Goal: Transaction & Acquisition: Purchase product/service

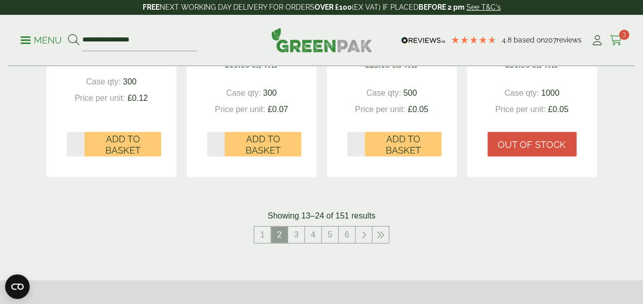
click at [619, 34] on span "3" at bounding box center [624, 35] width 10 height 10
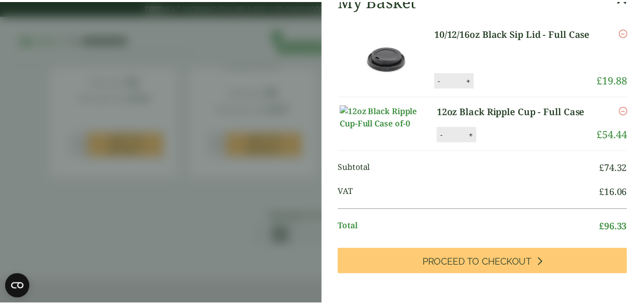
scroll to position [10, 0]
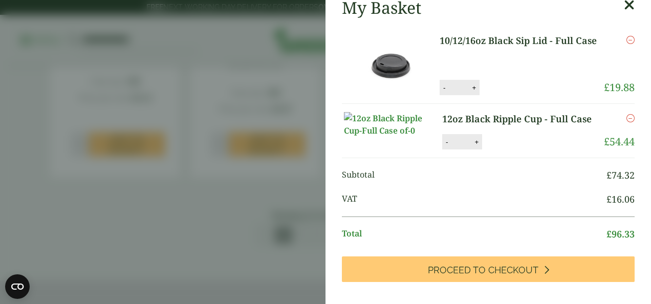
click at [624, 7] on icon at bounding box center [629, 5] width 11 height 14
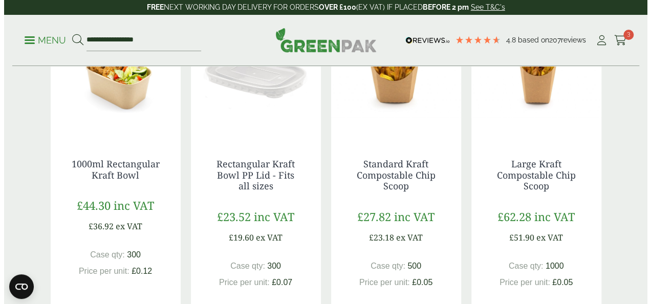
scroll to position [1001, 0]
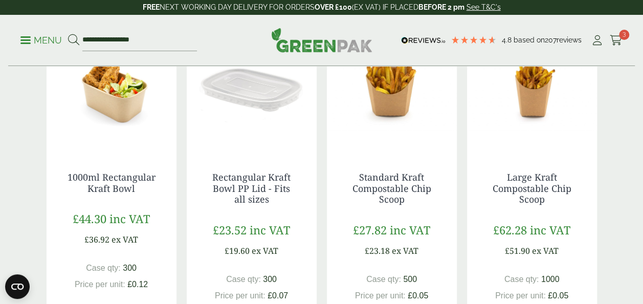
click at [616, 33] on li "Cart 3" at bounding box center [616, 40] width 13 height 15
click at [617, 39] on icon at bounding box center [616, 40] width 13 height 10
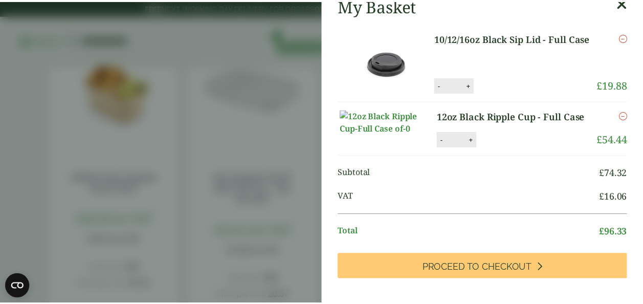
scroll to position [0, 0]
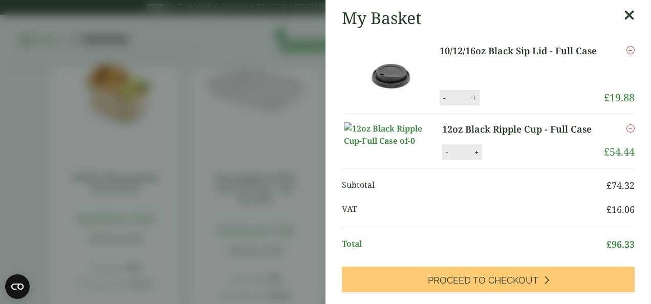
click at [624, 16] on icon at bounding box center [629, 15] width 11 height 14
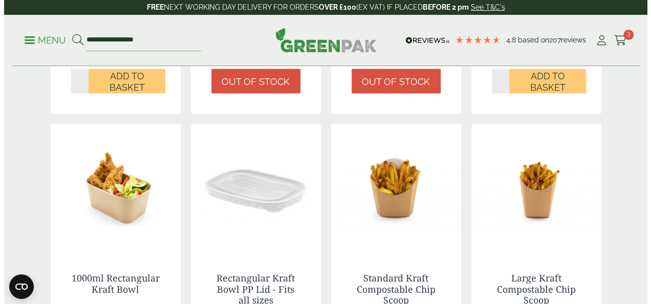
scroll to position [899, 0]
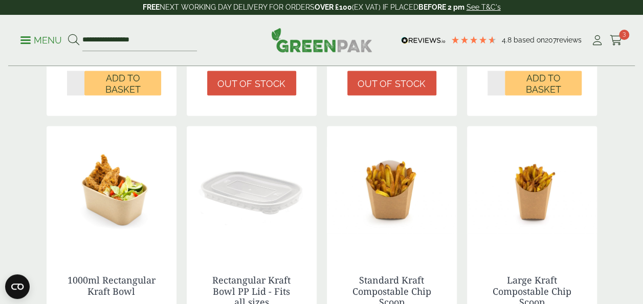
click at [29, 37] on link "Menu" at bounding box center [40, 39] width 41 height 10
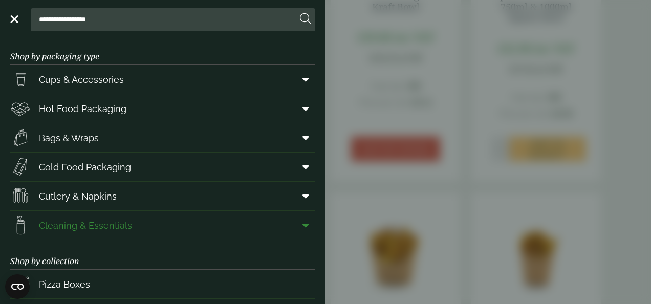
click at [86, 223] on span "Cleaning & Essentials" at bounding box center [85, 225] width 93 height 14
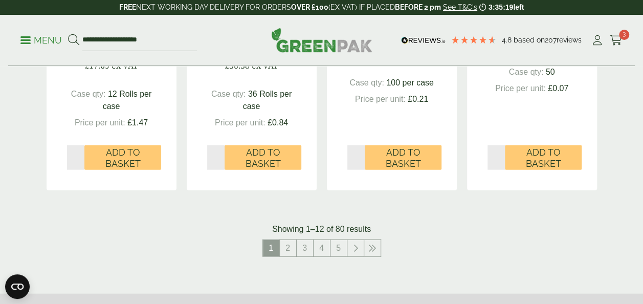
scroll to position [1146, 0]
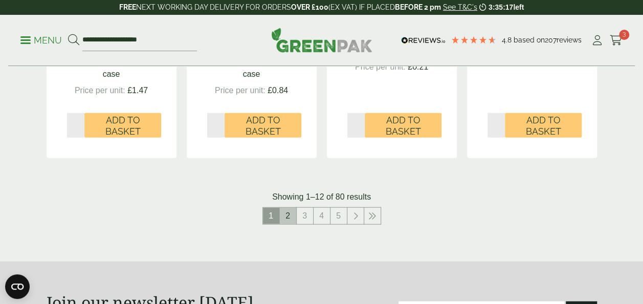
click at [288, 212] on link "2" at bounding box center [288, 216] width 16 height 16
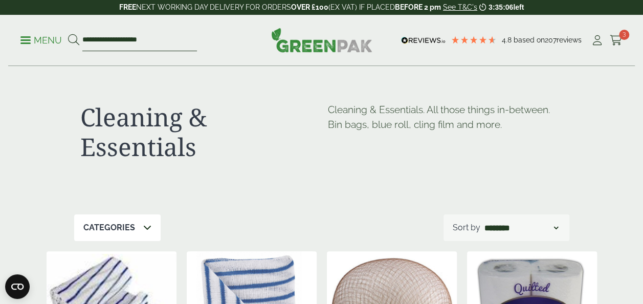
click at [104, 42] on input "**********" at bounding box center [139, 40] width 115 height 21
click at [74, 40] on icon at bounding box center [73, 39] width 11 height 11
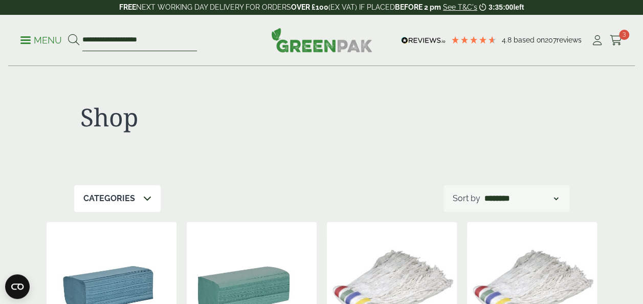
click at [90, 40] on input "**********" at bounding box center [139, 40] width 115 height 21
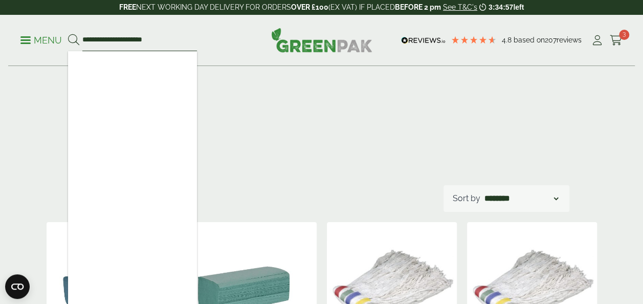
click at [163, 39] on input "**********" at bounding box center [139, 40] width 115 height 21
type input "*"
type input "********"
click at [68, 34] on button at bounding box center [73, 40] width 11 height 13
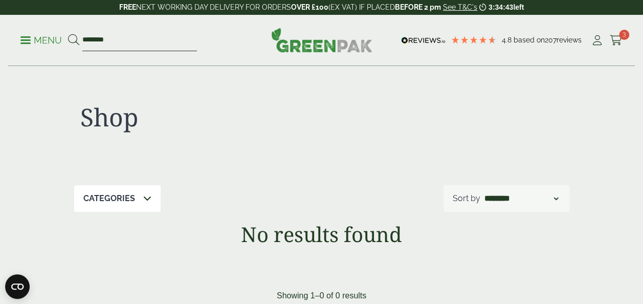
click at [163, 39] on input "********" at bounding box center [139, 40] width 115 height 21
type input "*"
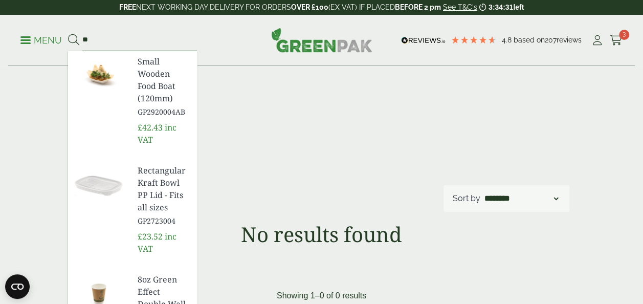
type input "*"
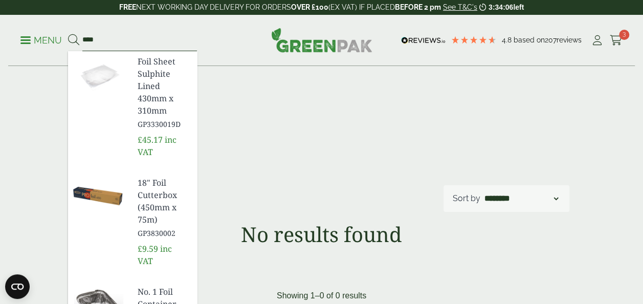
type input "****"
click at [51, 111] on div "**********" at bounding box center [321, 193] width 563 height 252
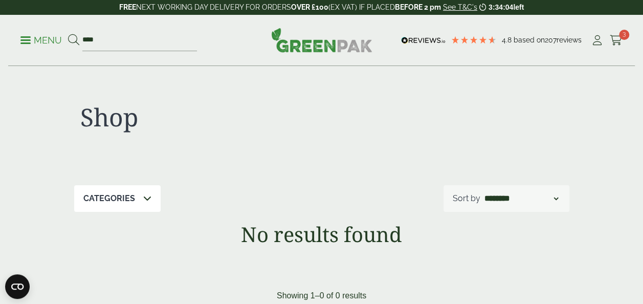
click at [28, 37] on link "Menu" at bounding box center [40, 39] width 41 height 10
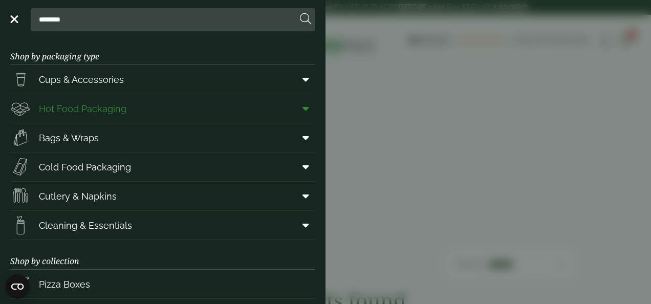
click at [82, 107] on span "Hot Food Packaging" at bounding box center [82, 109] width 87 height 14
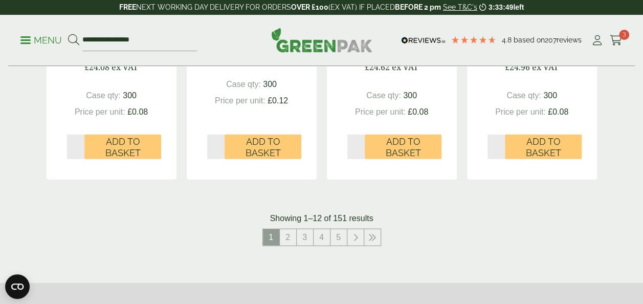
scroll to position [1187, 0]
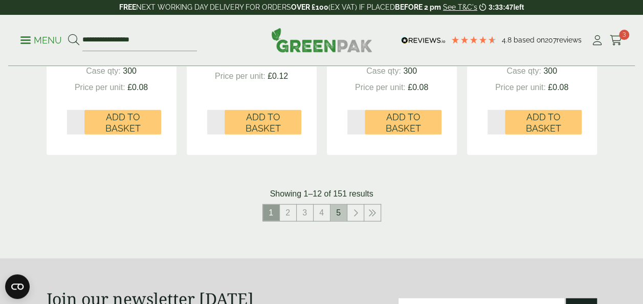
click at [340, 214] on link "5" at bounding box center [339, 213] width 16 height 16
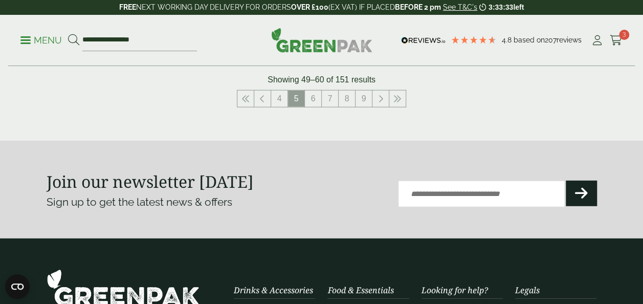
scroll to position [1310, 0]
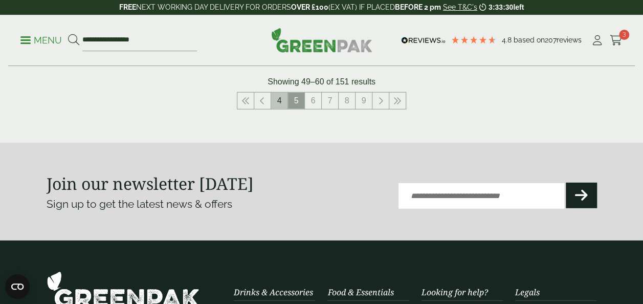
click at [278, 99] on link "4" at bounding box center [279, 101] width 16 height 16
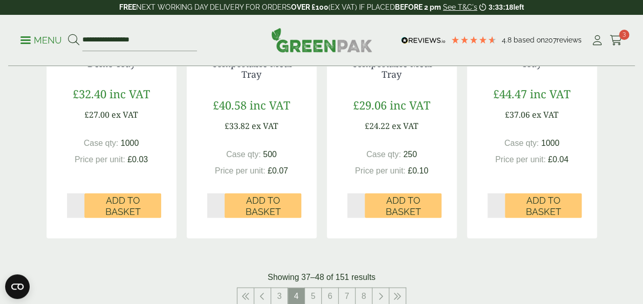
scroll to position [1208, 0]
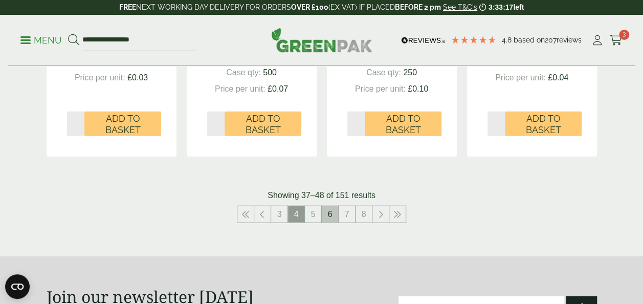
click at [335, 206] on link "6" at bounding box center [330, 214] width 16 height 16
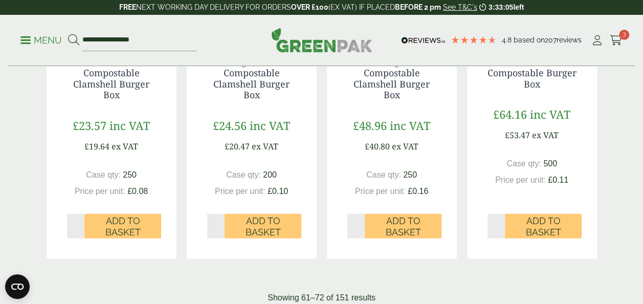
scroll to position [1146, 0]
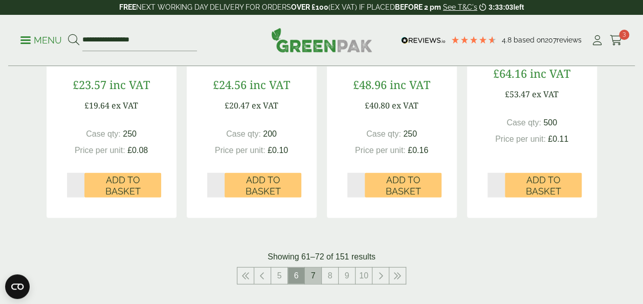
click at [314, 273] on link "7" at bounding box center [313, 276] width 16 height 16
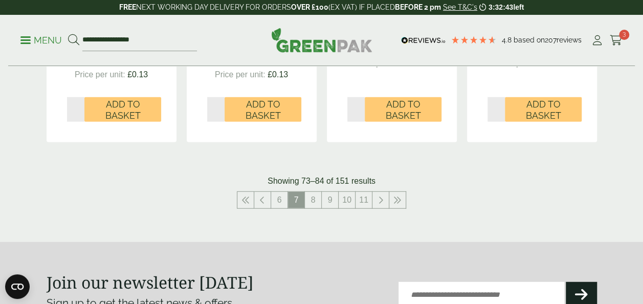
scroll to position [1228, 0]
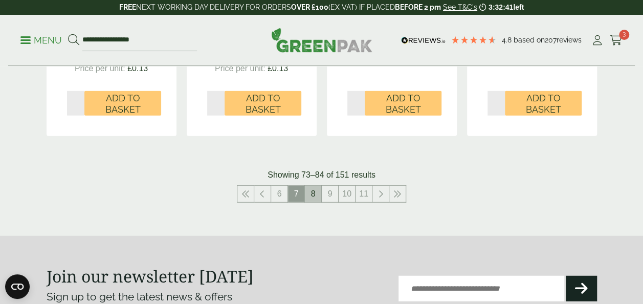
click at [315, 195] on link "8" at bounding box center [313, 194] width 16 height 16
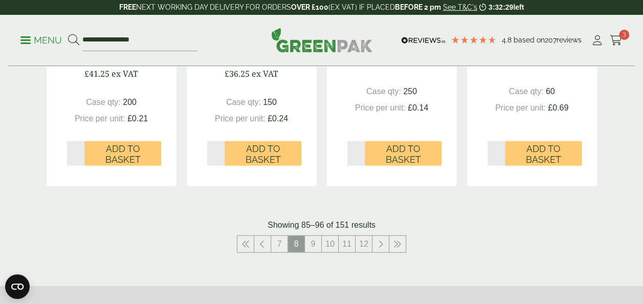
scroll to position [1187, 0]
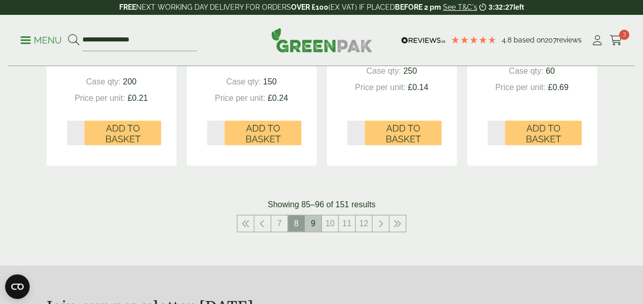
click at [316, 220] on link "9" at bounding box center [313, 223] width 16 height 16
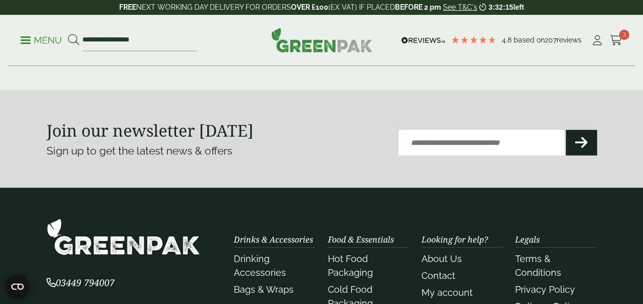
scroll to position [1351, 0]
click at [151, 39] on input "**********" at bounding box center [139, 40] width 115 height 21
type input "*"
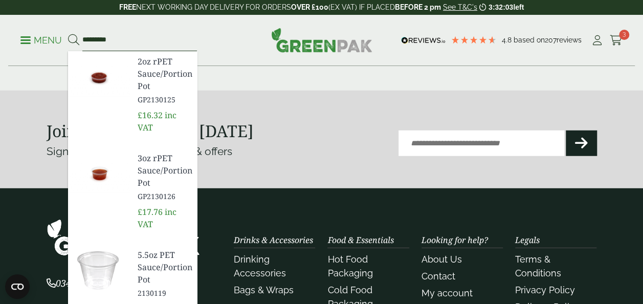
type input "*********"
click at [68, 34] on button at bounding box center [73, 40] width 11 height 13
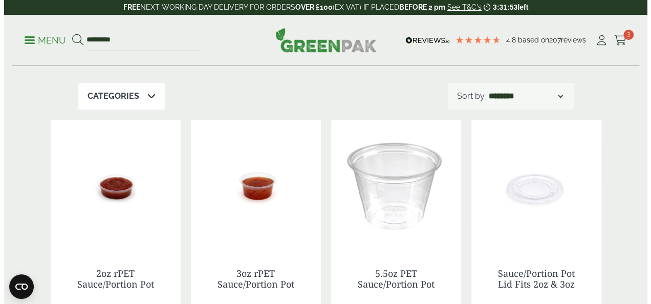
scroll to position [123, 0]
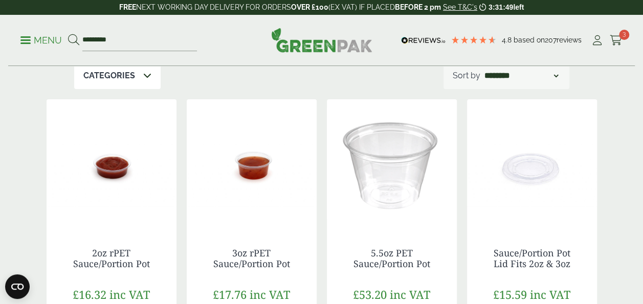
click at [24, 40] on span at bounding box center [25, 40] width 10 height 2
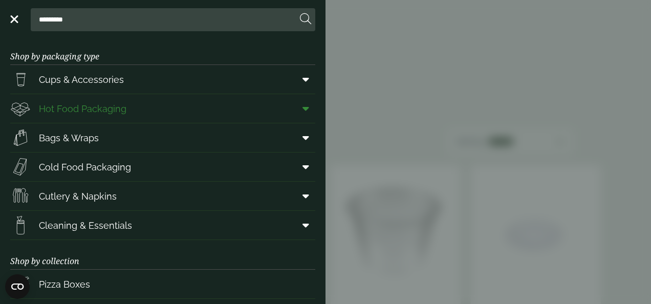
click at [79, 115] on span "Hot Food Packaging" at bounding box center [68, 108] width 116 height 20
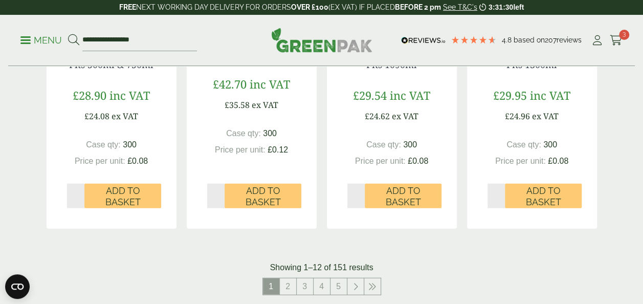
scroll to position [1228, 0]
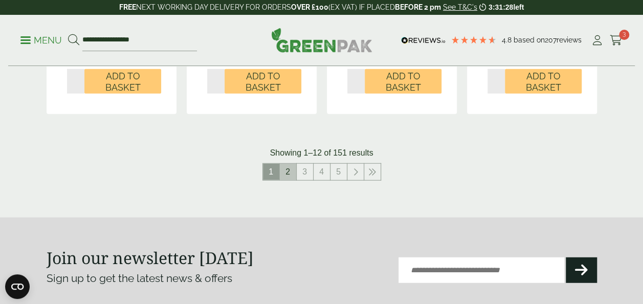
click at [295, 174] on link "2" at bounding box center [288, 172] width 16 height 16
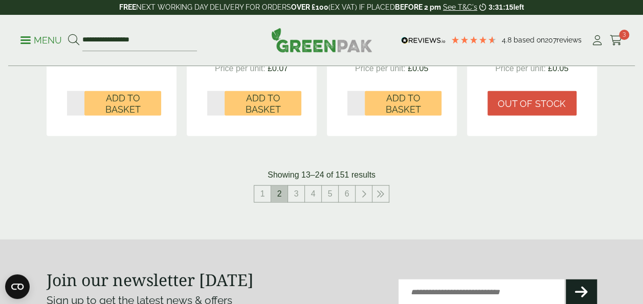
click at [281, 191] on span "2" at bounding box center [279, 194] width 16 height 16
click at [295, 193] on link "3" at bounding box center [296, 194] width 16 height 16
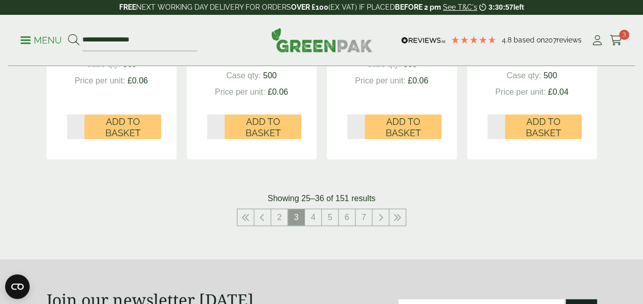
scroll to position [1208, 0]
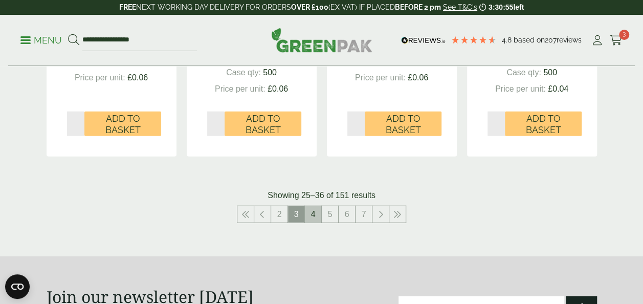
click at [316, 211] on link "4" at bounding box center [313, 214] width 16 height 16
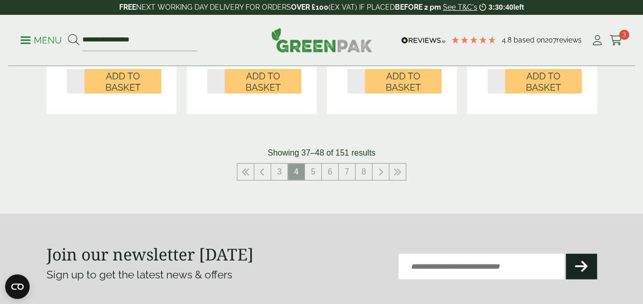
scroll to position [1269, 0]
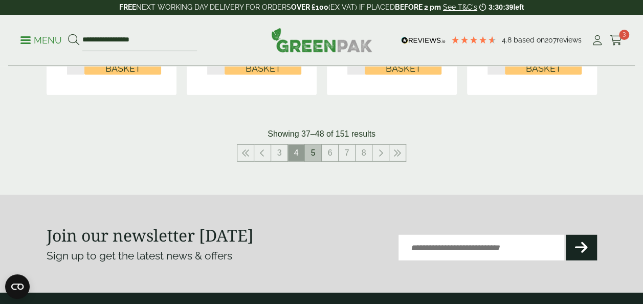
click at [314, 145] on link "5" at bounding box center [313, 153] width 16 height 16
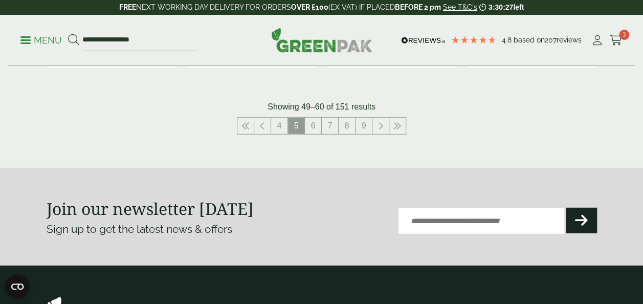
scroll to position [1330, 0]
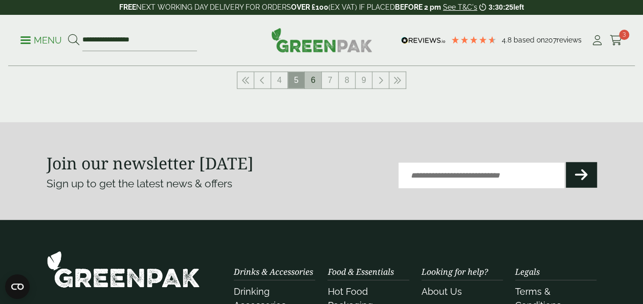
click at [314, 84] on link "6" at bounding box center [313, 80] width 16 height 16
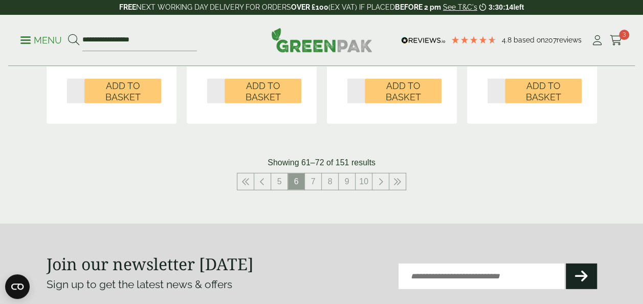
scroll to position [1269, 0]
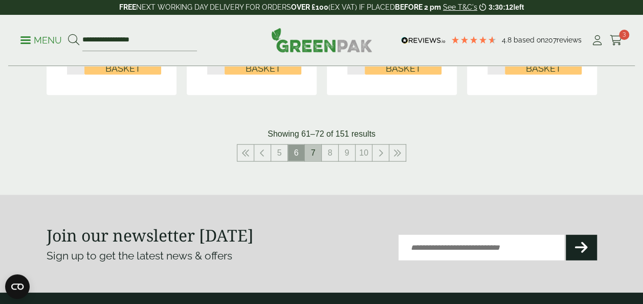
click at [313, 155] on link "7" at bounding box center [313, 153] width 16 height 16
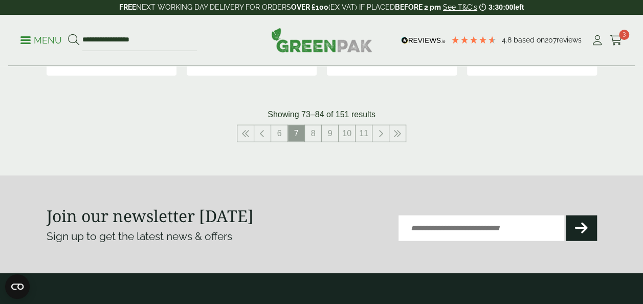
scroll to position [1289, 0]
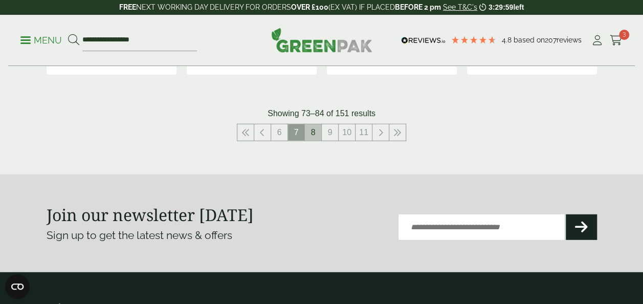
click at [315, 130] on link "8" at bounding box center [313, 132] width 16 height 16
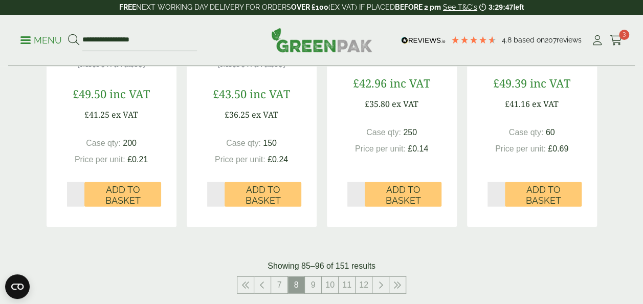
scroll to position [1146, 0]
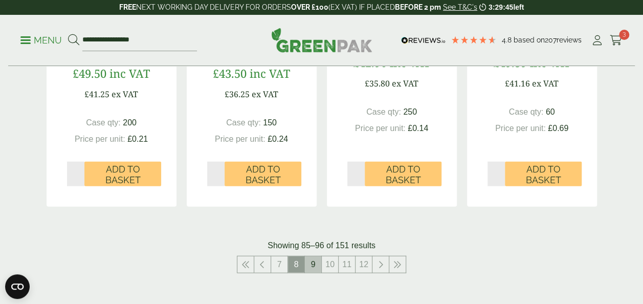
click at [311, 269] on link "9" at bounding box center [313, 264] width 16 height 16
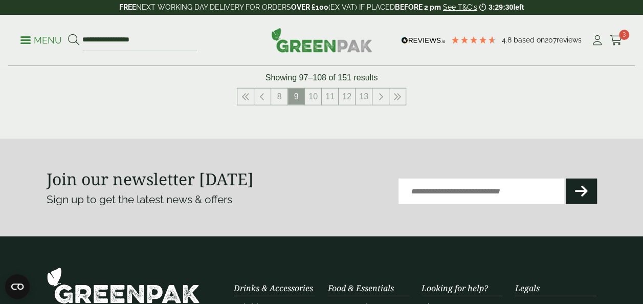
scroll to position [1310, 0]
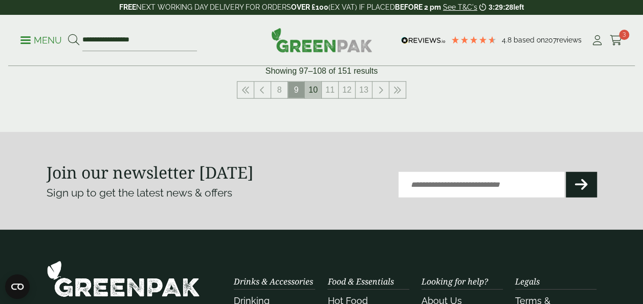
click at [316, 93] on link "10" at bounding box center [313, 90] width 16 height 16
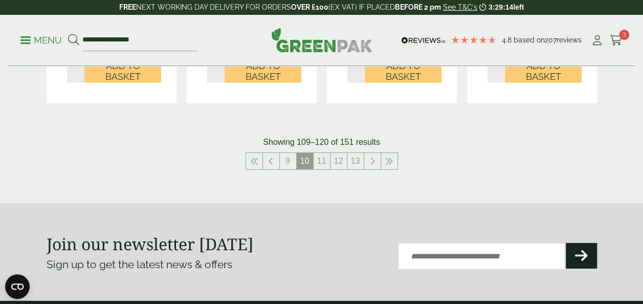
scroll to position [1310, 0]
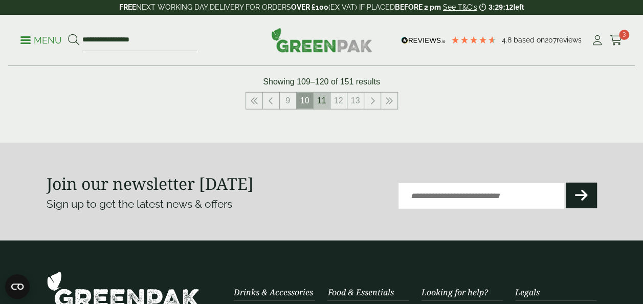
click at [321, 102] on link "11" at bounding box center [322, 101] width 16 height 16
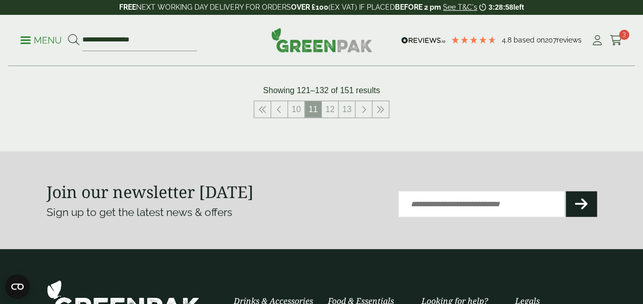
scroll to position [1289, 0]
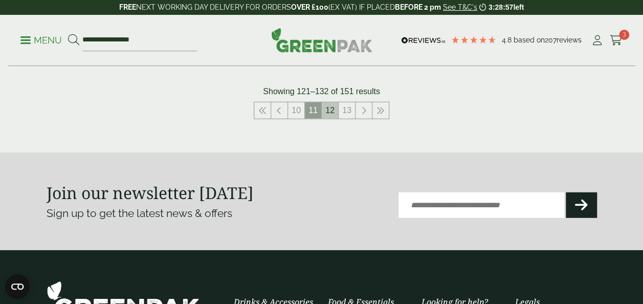
click at [332, 111] on link "12" at bounding box center [330, 110] width 16 height 16
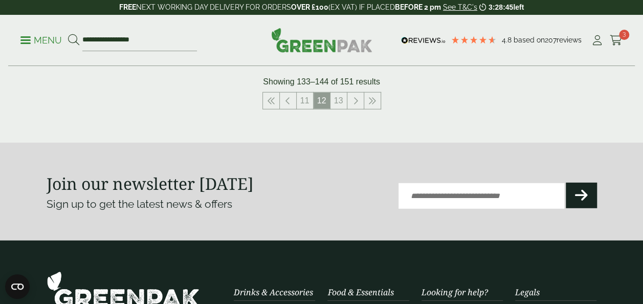
scroll to position [1330, 0]
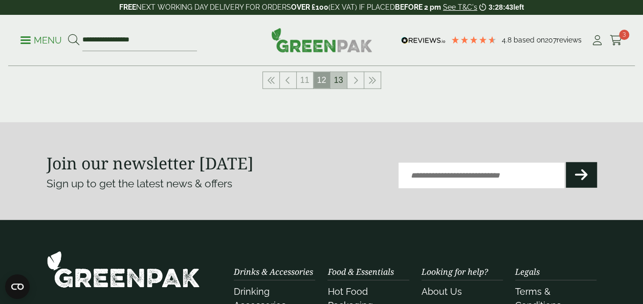
click at [338, 79] on link "13" at bounding box center [339, 80] width 16 height 16
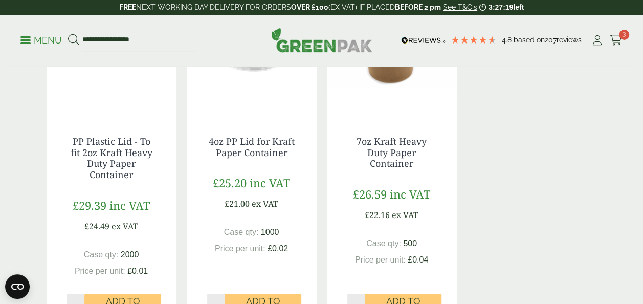
scroll to position [707, 0]
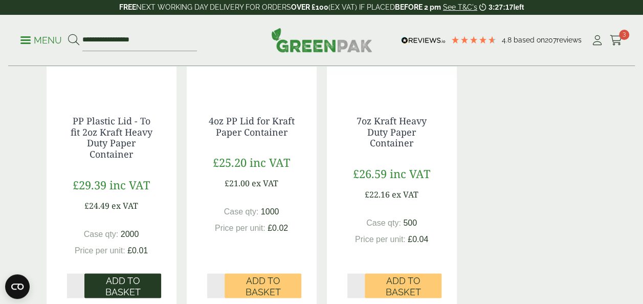
click at [125, 294] on span "Add to Basket" at bounding box center [123, 286] width 62 height 22
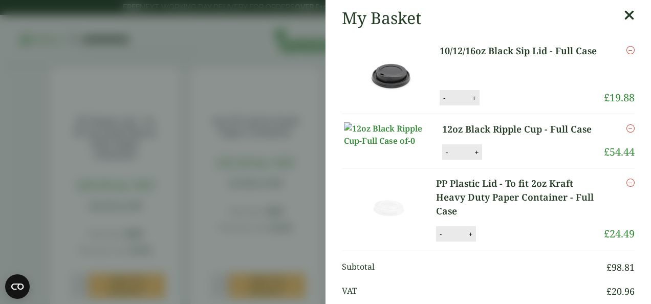
click at [624, 14] on icon at bounding box center [629, 15] width 11 height 14
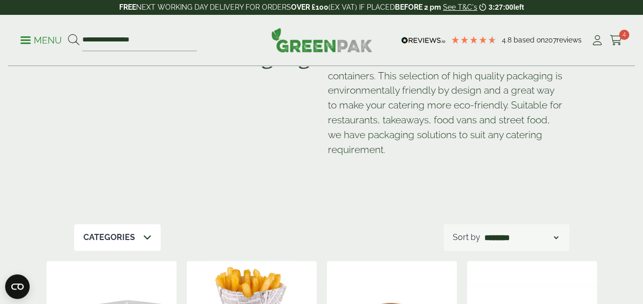
scroll to position [0, 0]
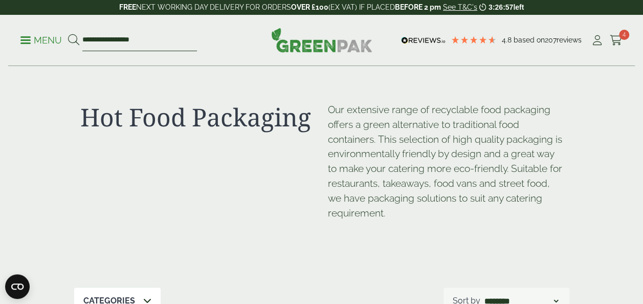
click at [145, 40] on input "**********" at bounding box center [139, 40] width 115 height 21
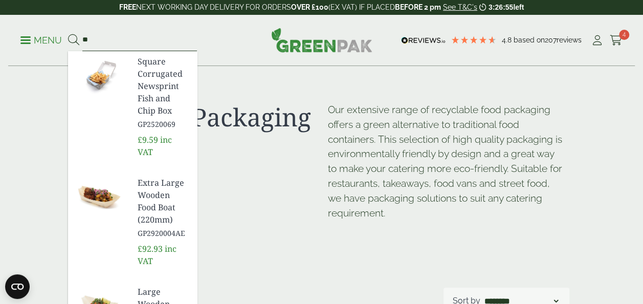
type input "*"
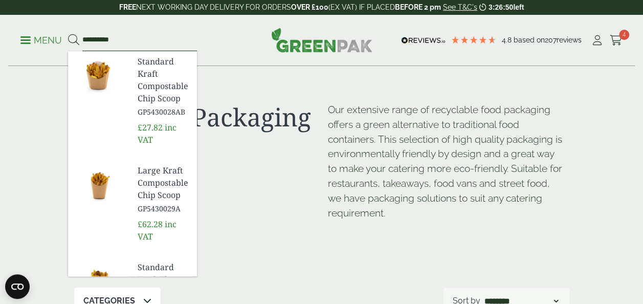
type input "**********"
click at [68, 34] on button at bounding box center [73, 40] width 11 height 13
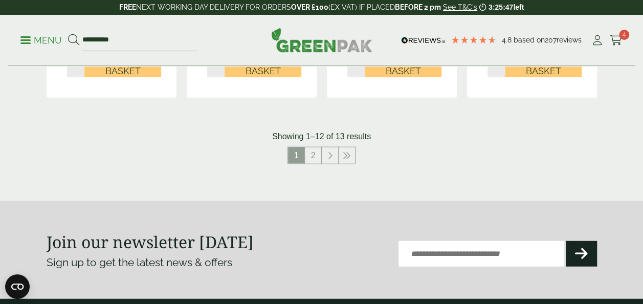
scroll to position [1167, 0]
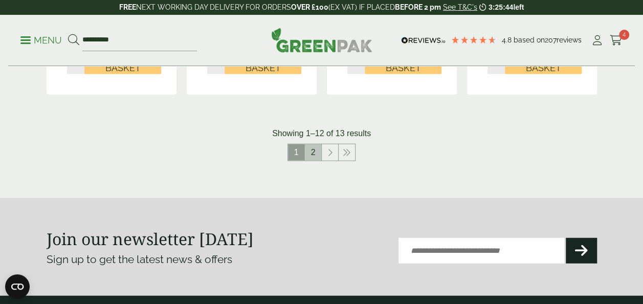
click at [310, 144] on link "2" at bounding box center [313, 152] width 16 height 16
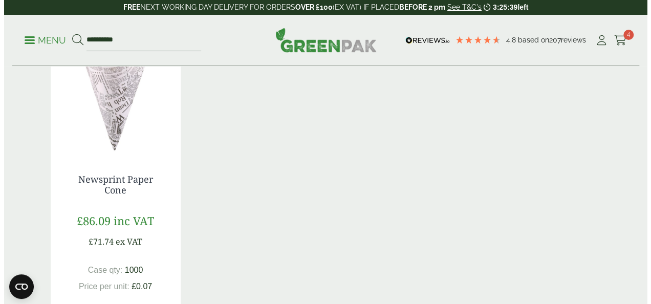
scroll to position [195, 0]
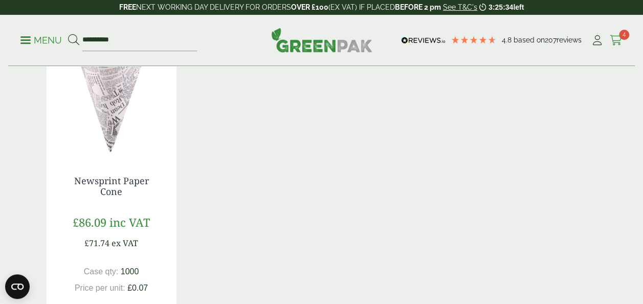
click at [618, 35] on icon at bounding box center [616, 40] width 13 height 10
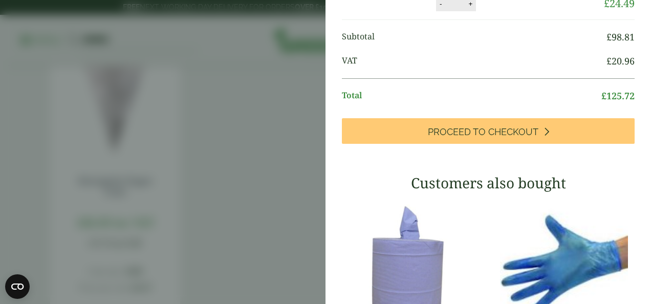
scroll to position [229, 0]
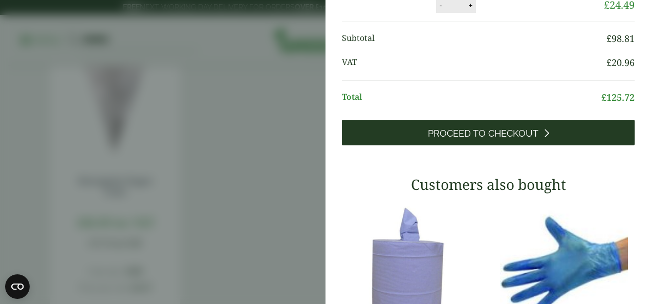
click at [493, 139] on span "Proceed to Checkout" at bounding box center [483, 133] width 111 height 11
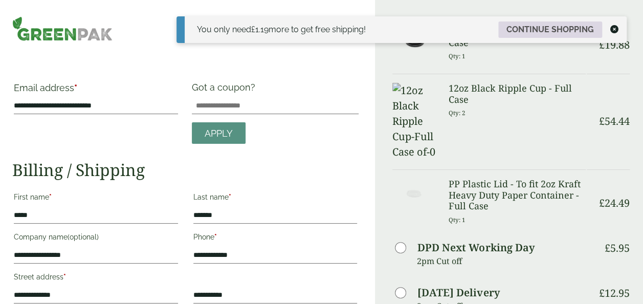
click at [540, 30] on link "Continue shopping" at bounding box center [550, 29] width 104 height 16
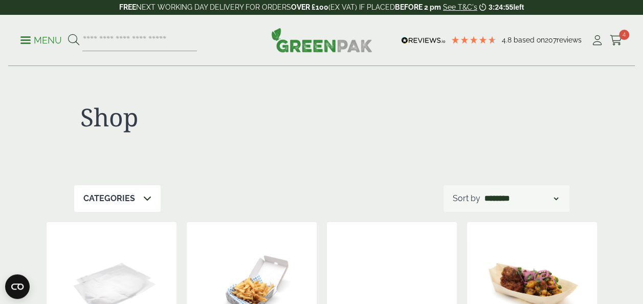
click at [23, 36] on p "Menu" at bounding box center [40, 40] width 41 height 12
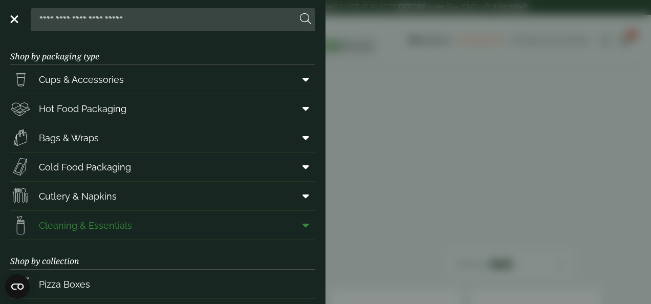
click at [108, 222] on span "Cleaning & Essentials" at bounding box center [85, 225] width 93 height 14
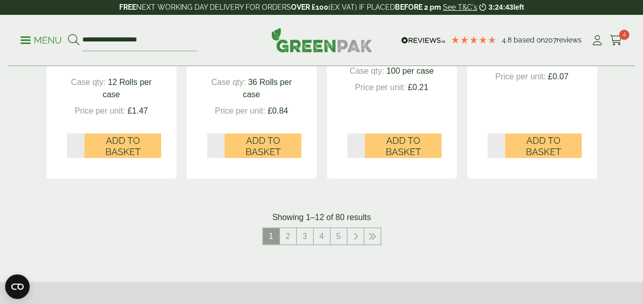
scroll to position [1146, 0]
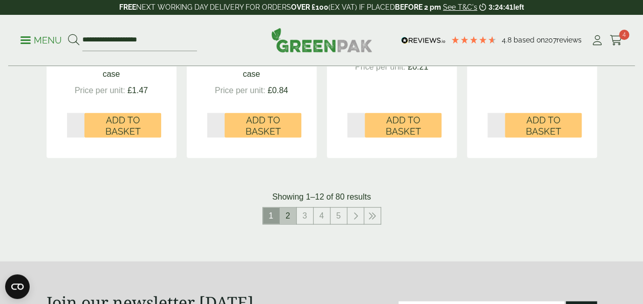
click at [286, 213] on link "2" at bounding box center [288, 216] width 16 height 16
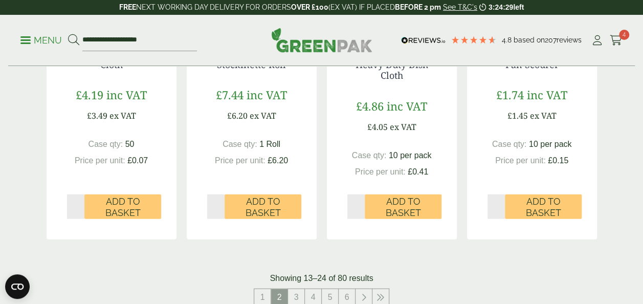
scroll to position [1105, 0]
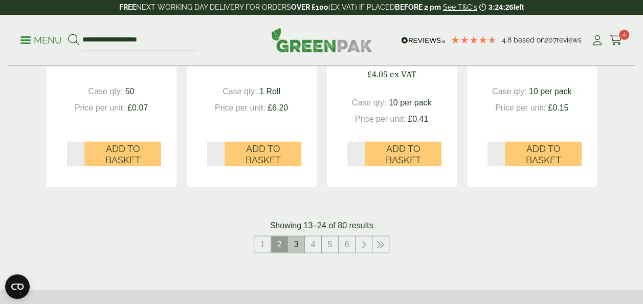
click at [295, 244] on link "3" at bounding box center [296, 244] width 16 height 16
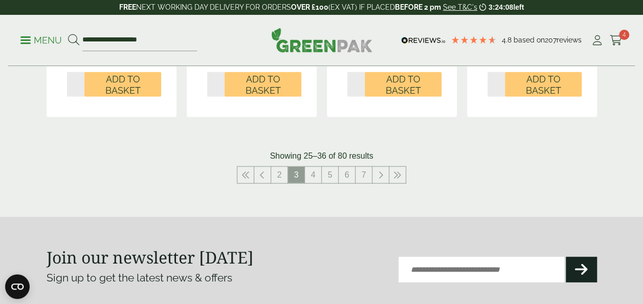
scroll to position [1187, 0]
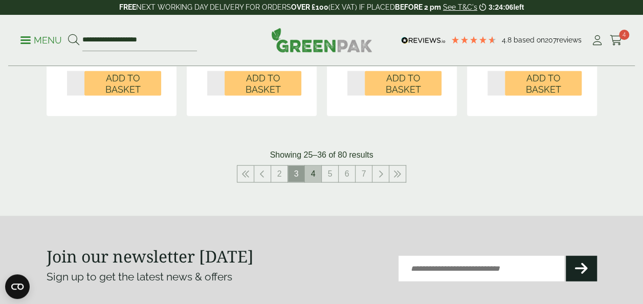
click at [315, 172] on link "4" at bounding box center [313, 174] width 16 height 16
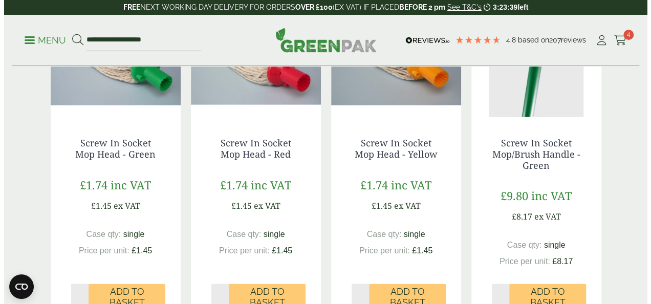
scroll to position [1003, 0]
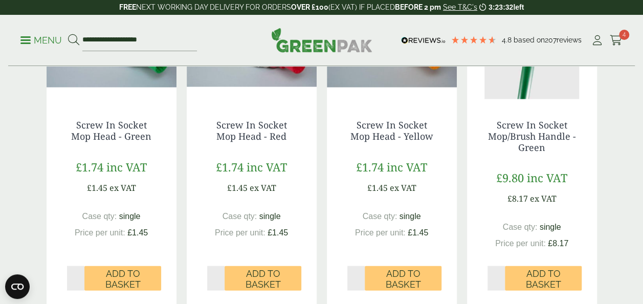
click at [80, 276] on input "*" at bounding box center [76, 278] width 18 height 25
type input "*"
click at [80, 280] on input "*" at bounding box center [76, 278] width 18 height 25
click at [120, 277] on span "Add to Basket" at bounding box center [123, 279] width 62 height 22
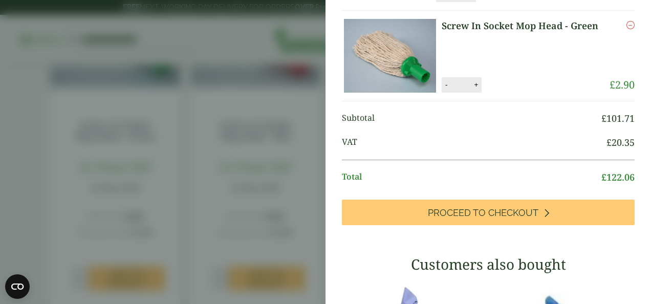
scroll to position [240, 0]
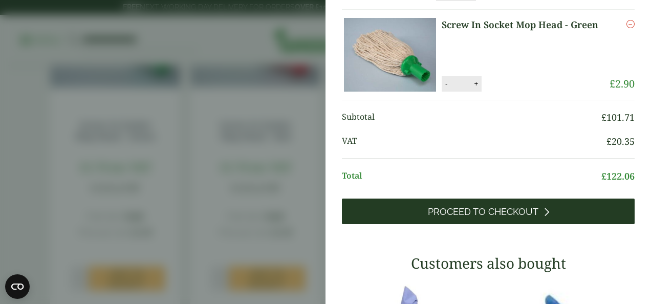
click at [489, 217] on span "Proceed to Checkout" at bounding box center [483, 211] width 111 height 11
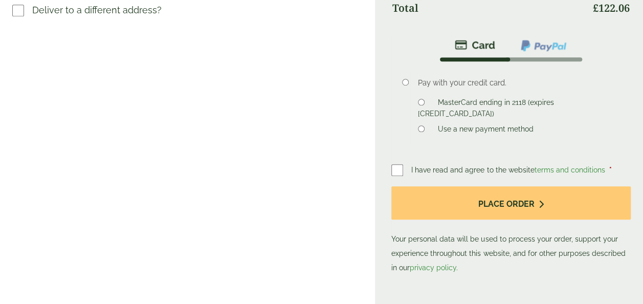
scroll to position [450, 0]
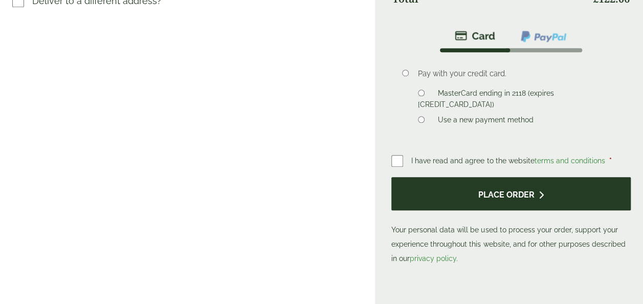
click at [475, 201] on button "Place order" at bounding box center [510, 193] width 239 height 33
